Goal: Complete application form

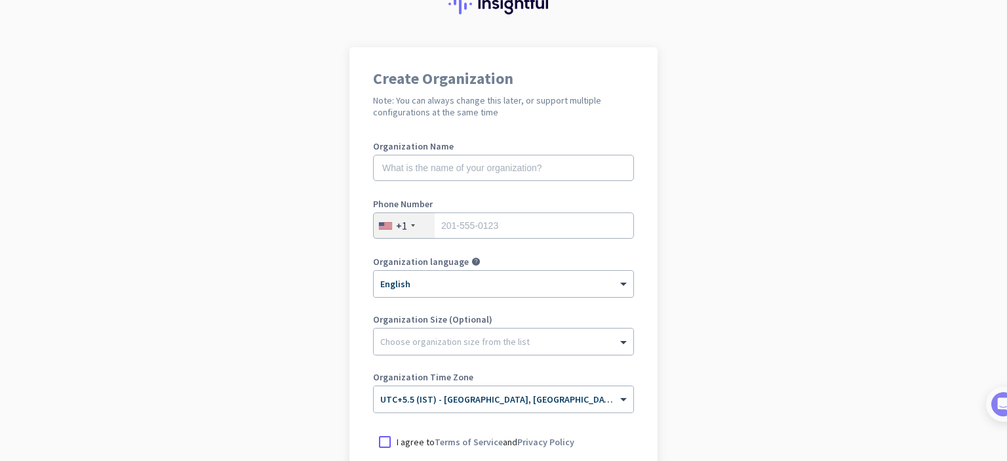
scroll to position [81, 0]
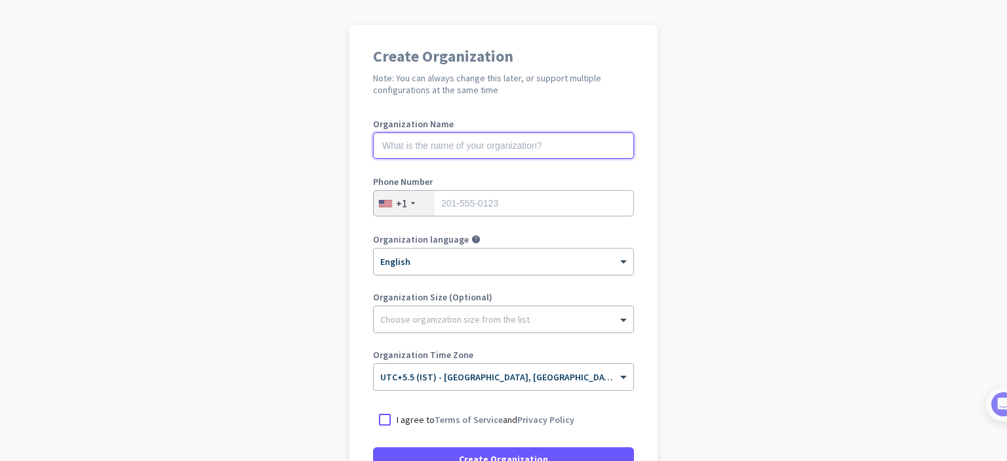
click at [480, 141] on input "text" at bounding box center [503, 145] width 261 height 26
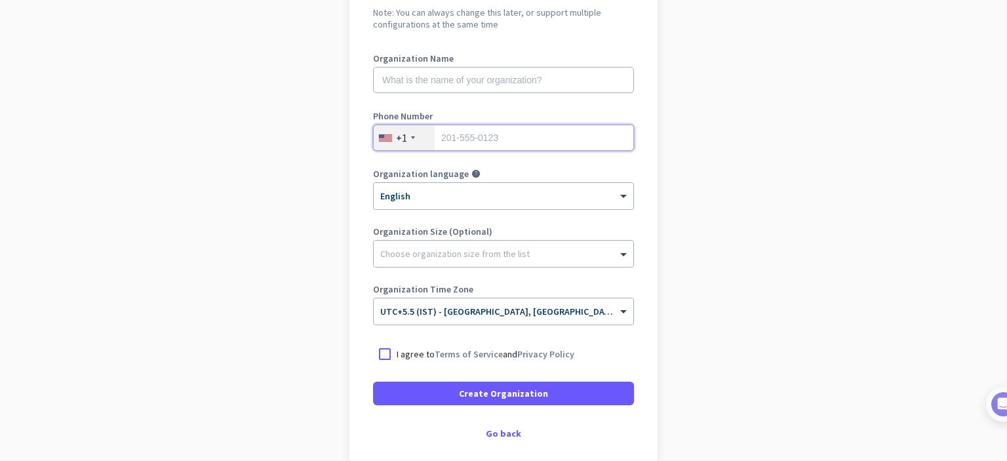
click at [504, 140] on input "tel" at bounding box center [503, 138] width 261 height 26
click at [410, 138] on div "+1" at bounding box center [404, 137] width 61 height 25
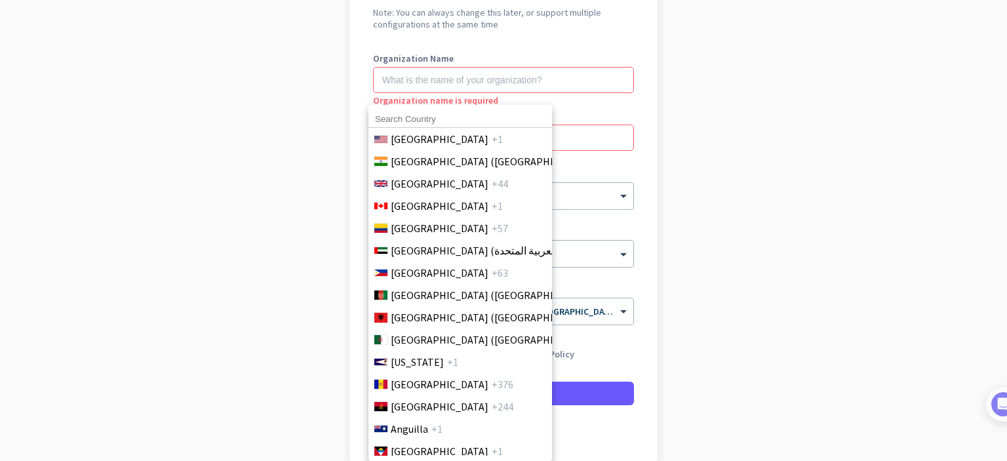
click at [435, 112] on input at bounding box center [461, 119] width 184 height 17
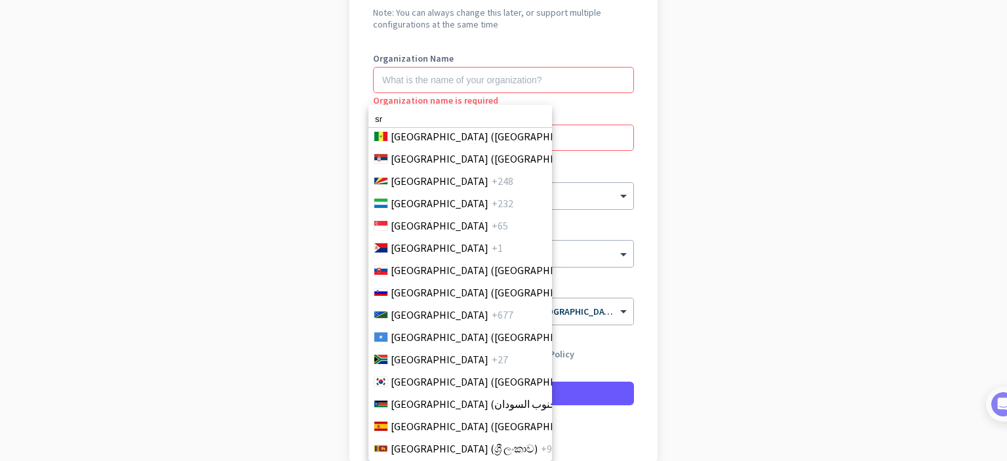
scroll to position [4534, 0]
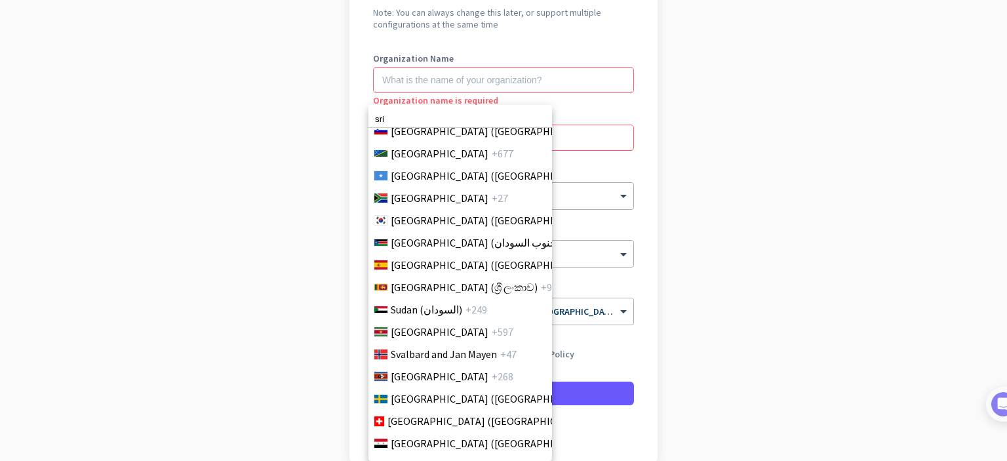
type input "sri"
click at [780, 266] on div at bounding box center [503, 230] width 1007 height 461
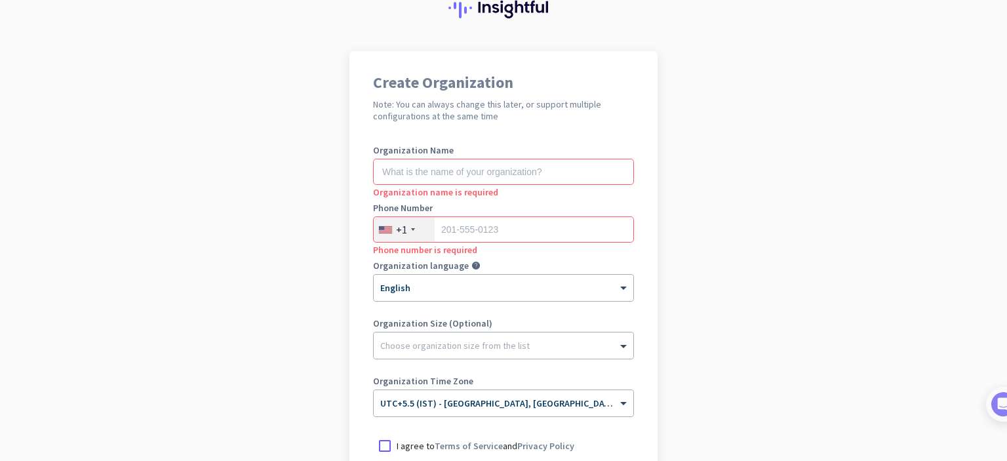
scroll to position [131, 0]
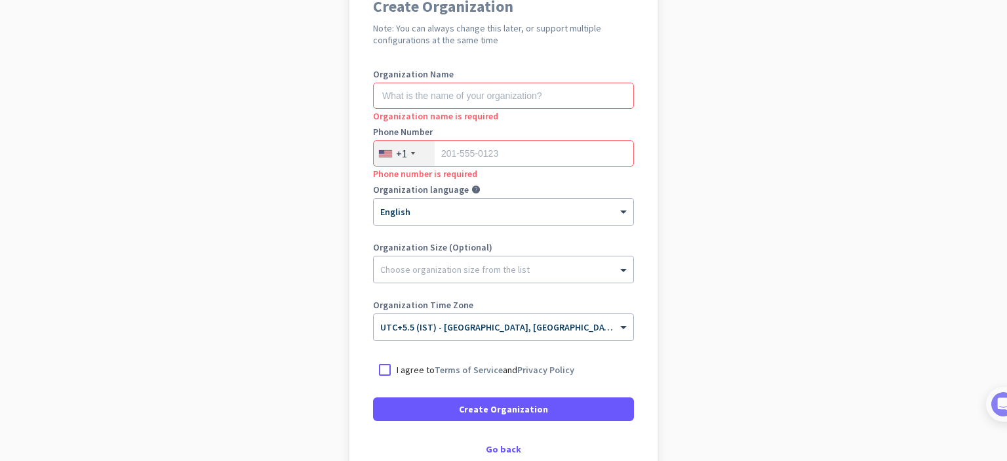
drag, startPoint x: 488, startPoint y: 443, endPoint x: 825, endPoint y: 281, distance: 374.0
click at [489, 445] on div "Go back" at bounding box center [503, 449] width 261 height 9
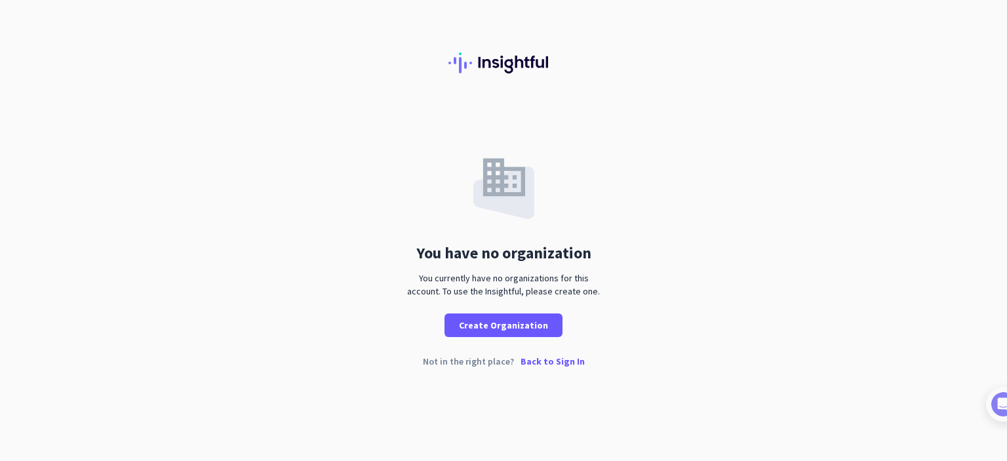
click at [538, 365] on p "Back to Sign In" at bounding box center [553, 361] width 64 height 9
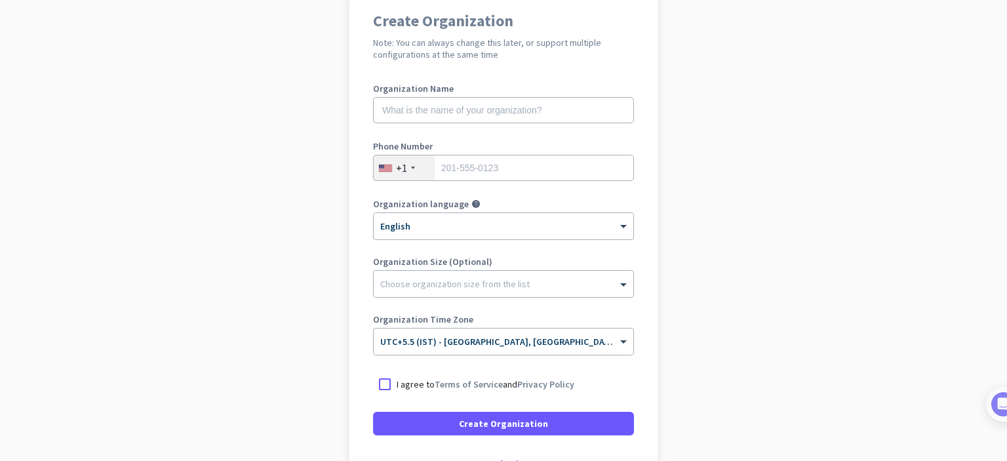
scroll to position [212, 0]
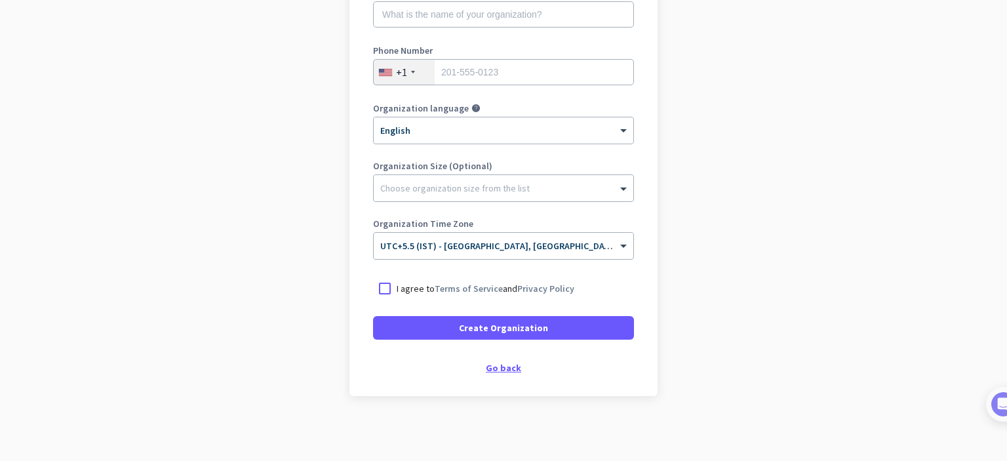
click at [491, 371] on div "Go back" at bounding box center [503, 367] width 261 height 9
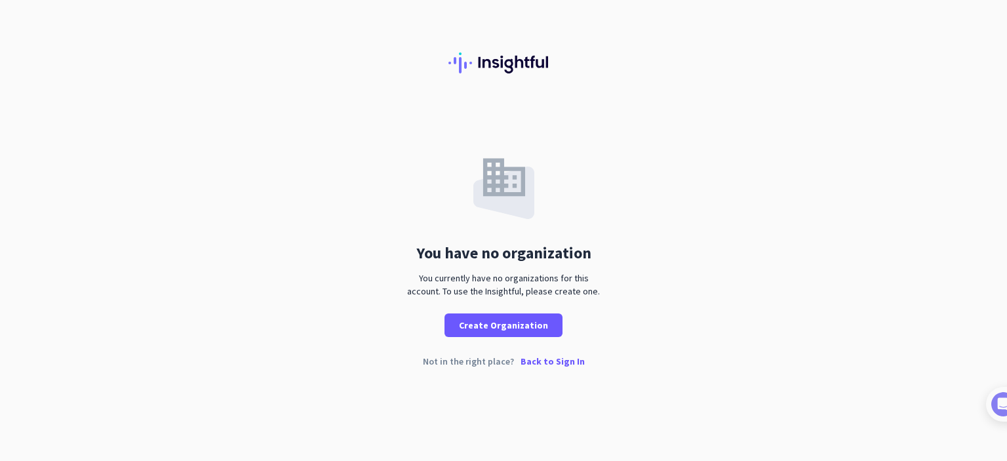
click at [556, 361] on p "Back to Sign In" at bounding box center [553, 361] width 64 height 9
